Goal: Information Seeking & Learning: Find specific fact

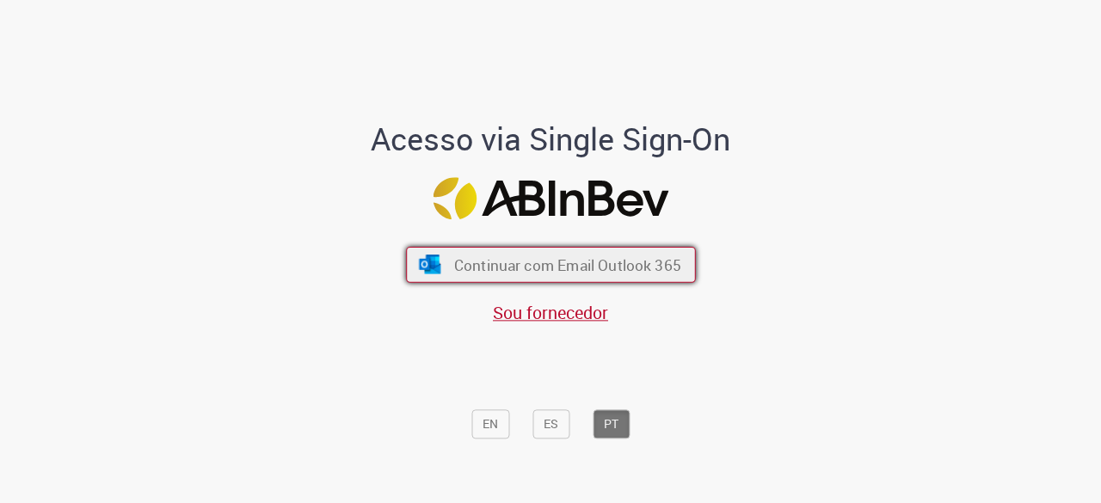
click at [528, 266] on span "Continuar com Email Outlook 365" at bounding box center [566, 265] width 227 height 20
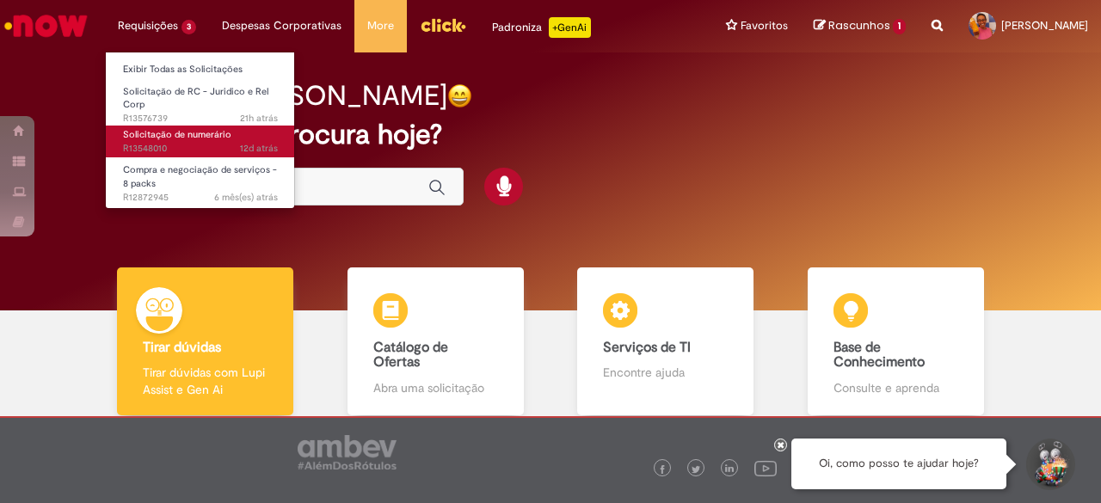
click at [166, 130] on span "Solicitação de numerário" at bounding box center [177, 134] width 108 height 13
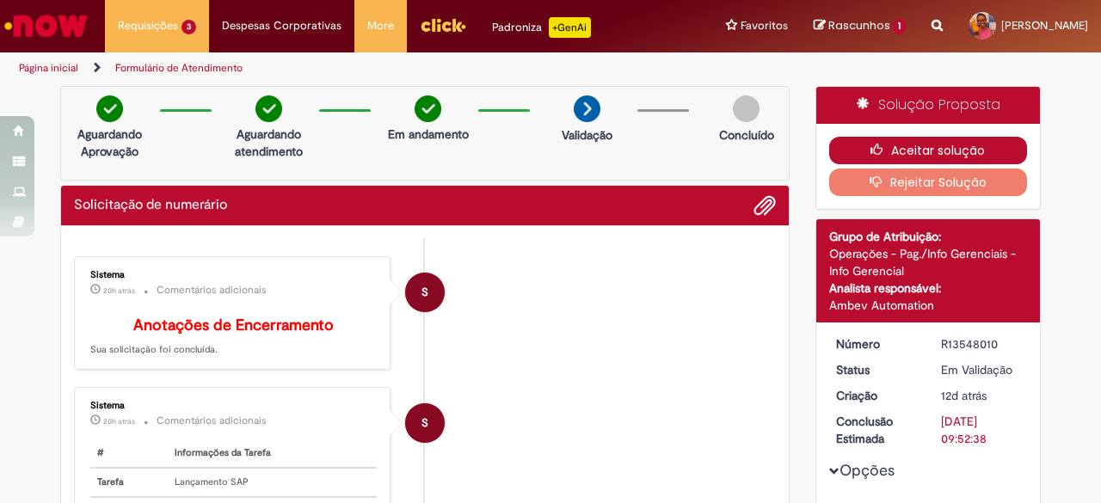
click at [915, 140] on button "Aceitar solução" at bounding box center [928, 151] width 199 height 28
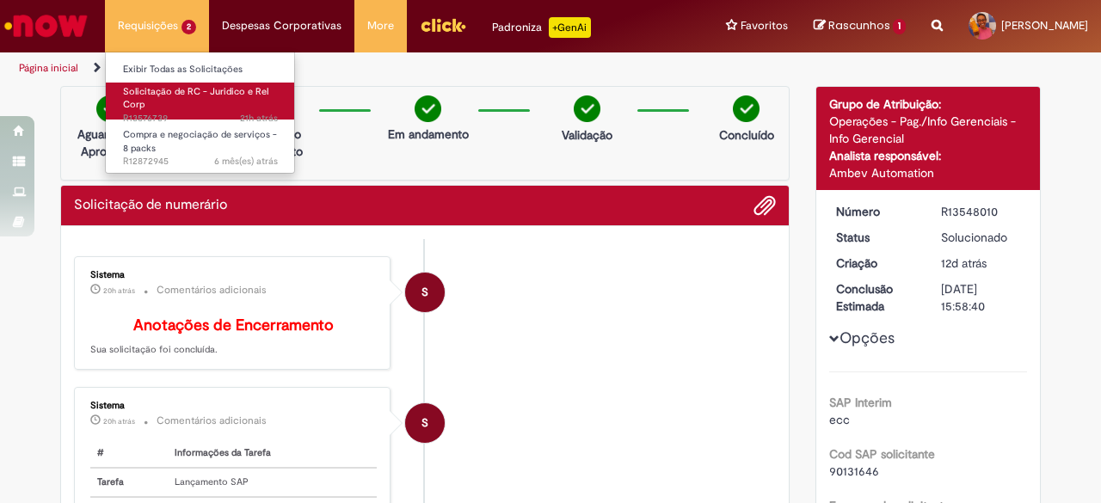
click at [131, 91] on span "Solicitação de RC - Juridico e Rel Corp" at bounding box center [195, 98] width 145 height 27
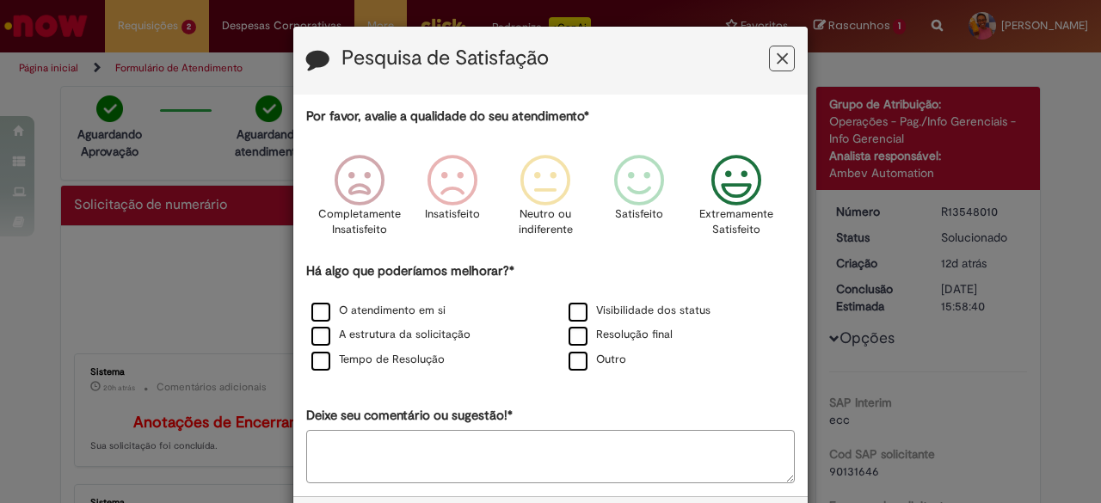
click at [719, 181] on icon "Feedback" at bounding box center [736, 181] width 64 height 52
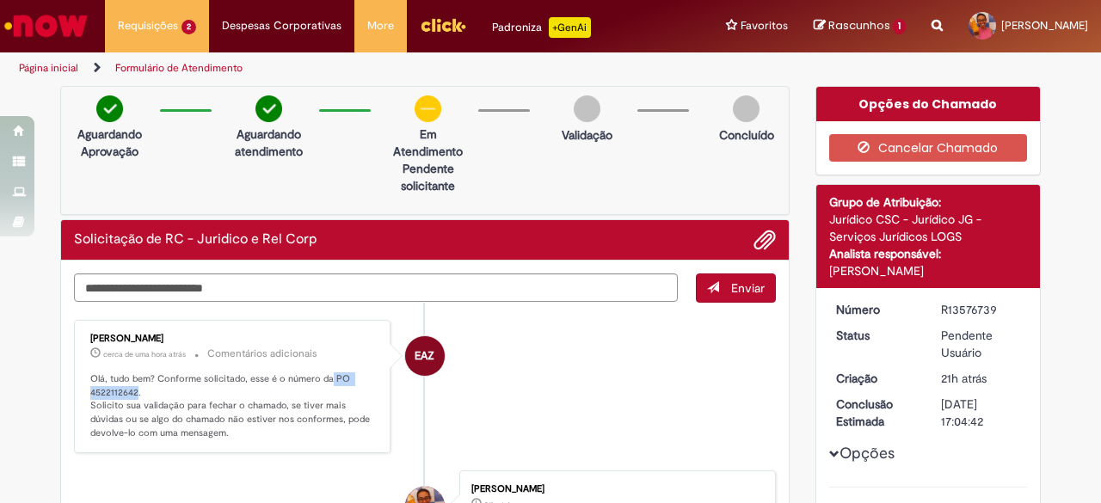
drag, startPoint x: 323, startPoint y: 377, endPoint x: 130, endPoint y: 391, distance: 193.9
click at [130, 391] on p "Olá, tudo bem? Conforme solicitado, esse é o número da PO 4522112642. Solicito …" at bounding box center [233, 406] width 286 height 68
copy p "PO 4522112642"
